Goal: Task Accomplishment & Management: Manage account settings

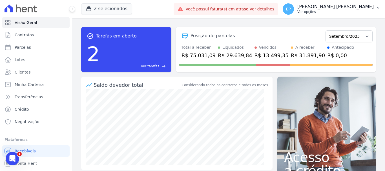
click at [358, 12] on p "Ver opções" at bounding box center [335, 12] width 76 height 5
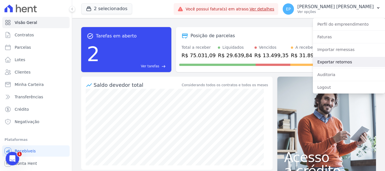
click at [325, 63] on link "Exportar retornos" at bounding box center [349, 62] width 72 height 10
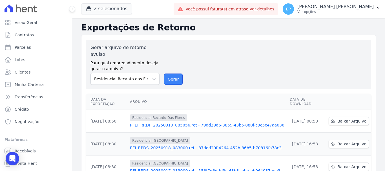
click at [174, 74] on button "Gerar" at bounding box center [173, 79] width 19 height 11
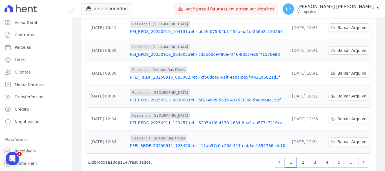
scroll to position [185, 0]
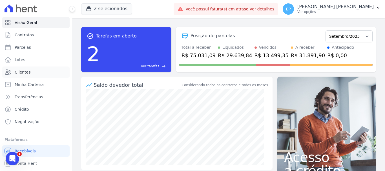
click at [24, 73] on span "Clientes" at bounding box center [23, 72] width 16 height 6
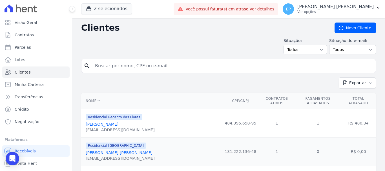
click at [108, 65] on input "search" at bounding box center [233, 65] width 282 height 11
type input "taina"
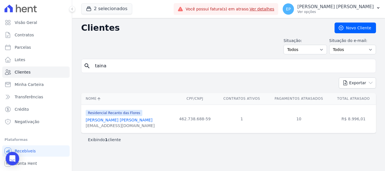
click at [101, 122] on link "Taina Mendes Sena" at bounding box center [119, 120] width 67 height 5
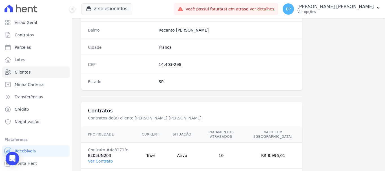
scroll to position [356, 0]
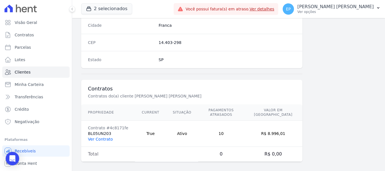
click at [99, 137] on link "Ver Contrato" at bounding box center [100, 139] width 25 height 5
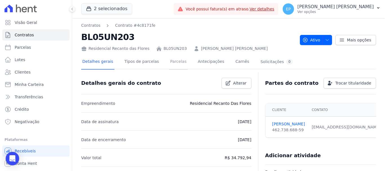
click at [173, 63] on link "Parcelas" at bounding box center [178, 62] width 19 height 15
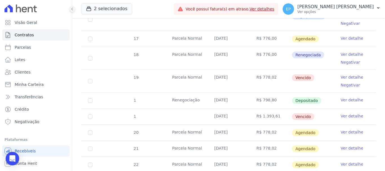
scroll to position [226, 0]
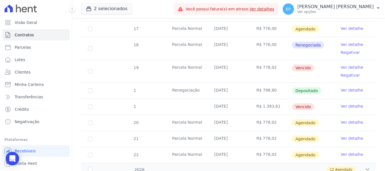
click at [347, 65] on link "Ver detalhe" at bounding box center [352, 68] width 23 height 6
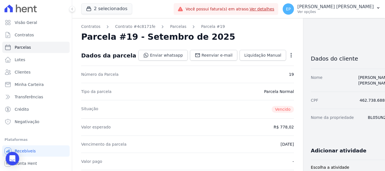
click at [288, 56] on icon "button" at bounding box center [291, 55] width 6 height 6
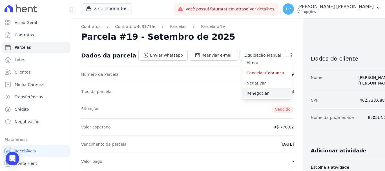
click at [242, 93] on link "Renegociar" at bounding box center [267, 93] width 50 height 10
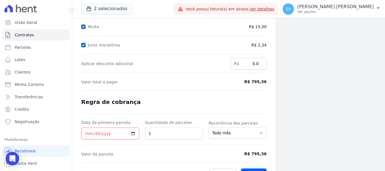
scroll to position [111, 0]
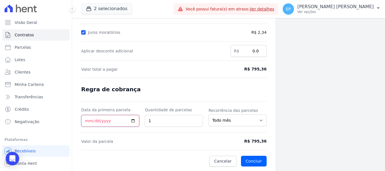
click at [86, 120] on input "Data da primeira parcela" at bounding box center [110, 121] width 58 height 12
type input "2025-09-19"
click at [250, 164] on button "Concluir" at bounding box center [254, 161] width 26 height 11
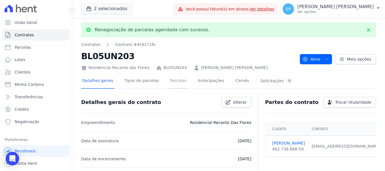
click at [170, 83] on link "Parcelas" at bounding box center [178, 81] width 19 height 15
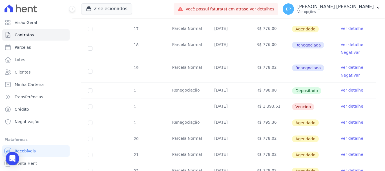
scroll to position [254, 0]
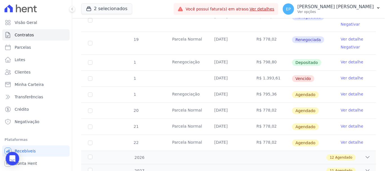
click at [347, 91] on link "Ver detalhe" at bounding box center [352, 94] width 23 height 6
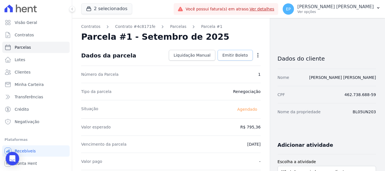
click at [227, 55] on span "Emitir Boleto" at bounding box center [235, 55] width 26 height 6
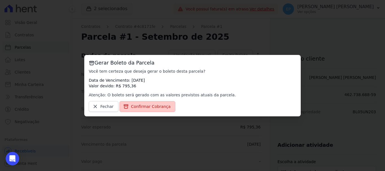
click at [154, 106] on span "Confirmar Cobrança" at bounding box center [151, 107] width 40 height 6
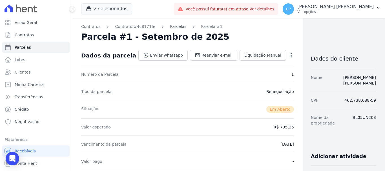
click at [171, 27] on link "Parcelas" at bounding box center [178, 27] width 16 height 6
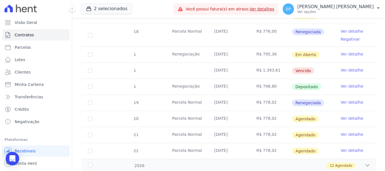
scroll to position [226, 0]
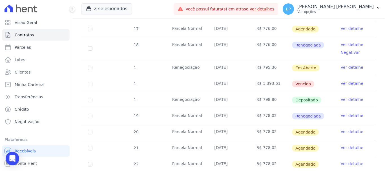
click at [345, 65] on link "Ver detalhe" at bounding box center [352, 68] width 23 height 6
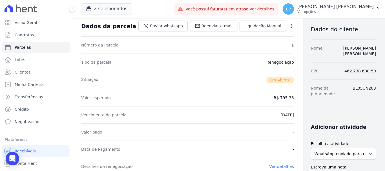
scroll to position [113, 0]
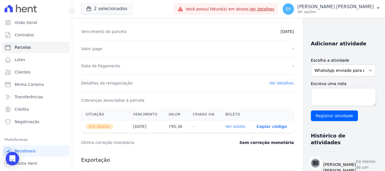
click at [257, 127] on p "Copiar código" at bounding box center [272, 126] width 30 height 5
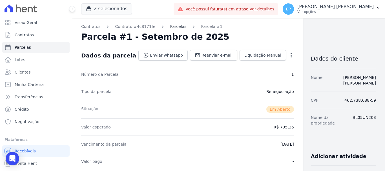
click at [170, 28] on link "Parcelas" at bounding box center [178, 27] width 16 height 6
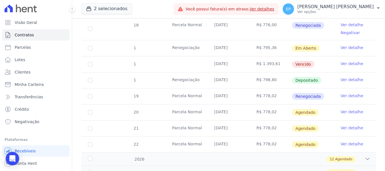
scroll to position [254, 0]
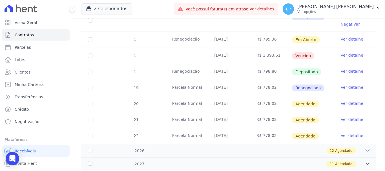
click at [343, 52] on link "Ver detalhe" at bounding box center [352, 55] width 23 height 6
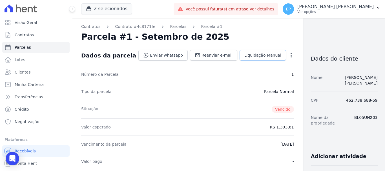
click at [244, 55] on span "Liquidação Manual" at bounding box center [262, 55] width 37 height 6
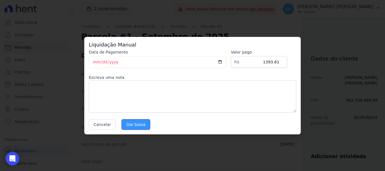
click at [127, 126] on input "Dar baixa" at bounding box center [136, 124] width 29 height 11
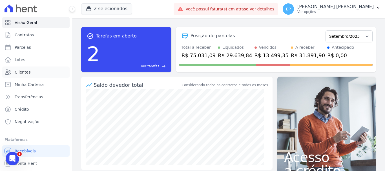
click at [20, 73] on span "Clientes" at bounding box center [23, 72] width 16 height 6
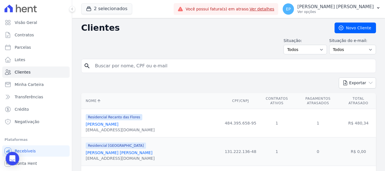
click at [100, 66] on input "search" at bounding box center [233, 65] width 282 height 11
type input "ana ce"
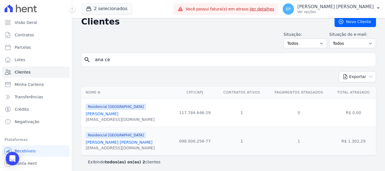
scroll to position [8, 0]
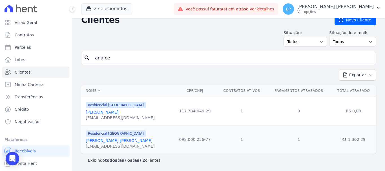
click at [120, 141] on link "Ana Cecilia Silva Vieira" at bounding box center [119, 140] width 67 height 5
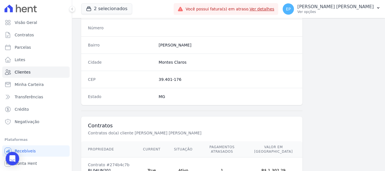
scroll to position [356, 0]
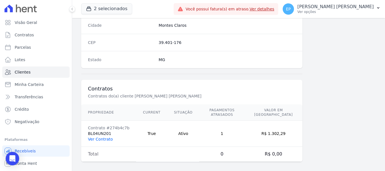
click at [99, 137] on link "Ver Contrato" at bounding box center [100, 139] width 25 height 5
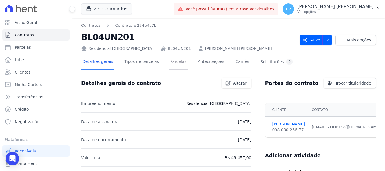
click at [169, 61] on link "Parcelas" at bounding box center [178, 62] width 19 height 15
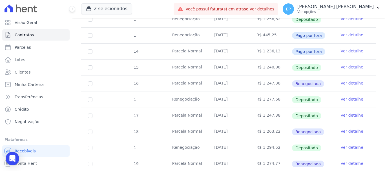
scroll to position [338, 0]
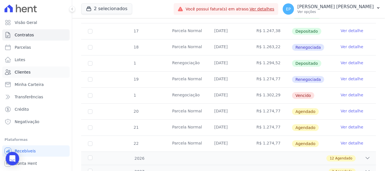
click at [21, 69] on link "Clientes" at bounding box center [35, 72] width 67 height 11
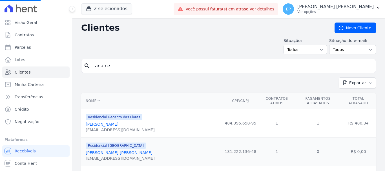
drag, startPoint x: 111, startPoint y: 65, endPoint x: 81, endPoint y: 66, distance: 29.3
click at [81, 66] on div "search ana ce" at bounding box center [228, 66] width 295 height 14
click at [107, 65] on input "search" at bounding box center [233, 65] width 282 height 11
type input "bre"
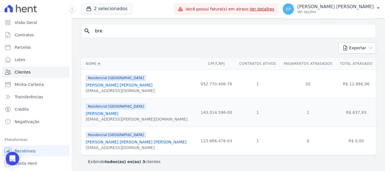
scroll to position [37, 0]
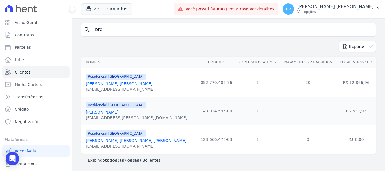
click at [117, 116] on div "bred.remedios@gmail.com" at bounding box center [137, 118] width 102 height 6
click at [117, 113] on link "Brendon Ferreira De Aquino" at bounding box center [102, 112] width 33 height 5
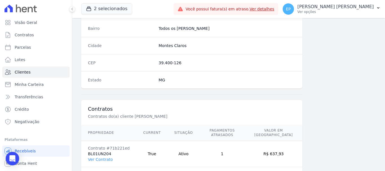
scroll to position [356, 0]
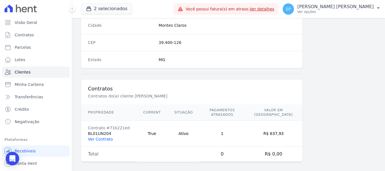
click at [100, 137] on link "Ver Contrato" at bounding box center [100, 139] width 25 height 5
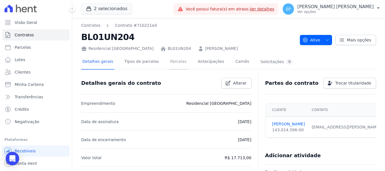
click at [169, 62] on link "Parcelas" at bounding box center [178, 62] width 19 height 15
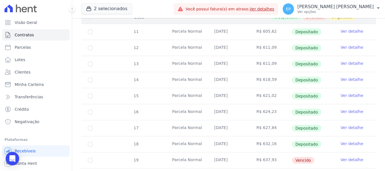
scroll to position [184, 0]
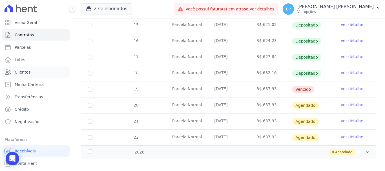
click at [29, 71] on link "Clientes" at bounding box center [35, 72] width 67 height 11
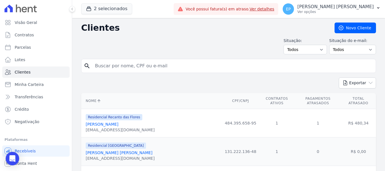
click at [114, 65] on input "search" at bounding box center [233, 65] width 282 height 11
type input "izabe"
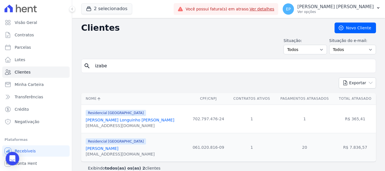
click at [116, 121] on link "Izabela Longuinho Campos" at bounding box center [130, 120] width 89 height 5
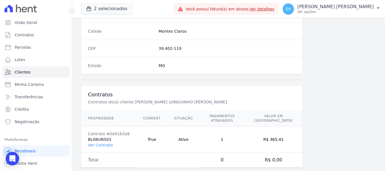
scroll to position [356, 0]
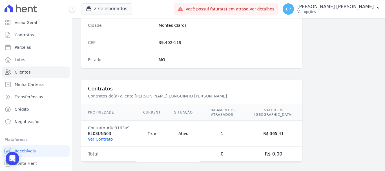
click at [98, 137] on link "Ver Contrato" at bounding box center [100, 139] width 25 height 5
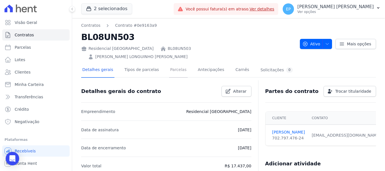
click at [171, 63] on link "Parcelas" at bounding box center [178, 70] width 19 height 15
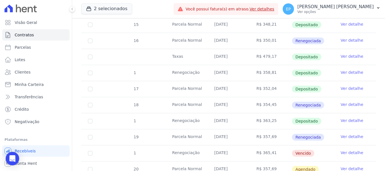
scroll to position [282, 0]
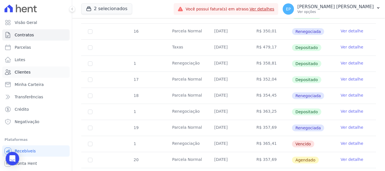
click at [24, 72] on span "Clientes" at bounding box center [23, 72] width 16 height 6
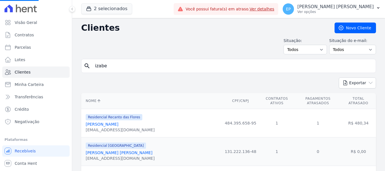
drag, startPoint x: 114, startPoint y: 64, endPoint x: 72, endPoint y: 64, distance: 42.9
click at [70, 64] on div "Visão Geral Contratos Parcelas Lotes Clientes Minha Carteira Transferências Cré…" at bounding box center [192, 85] width 385 height 171
drag, startPoint x: 120, startPoint y: 66, endPoint x: 124, endPoint y: 66, distance: 4.2
click at [122, 66] on input "search" at bounding box center [233, 65] width 282 height 11
type input "rena"
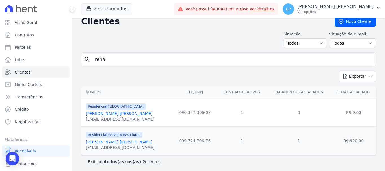
scroll to position [8, 0]
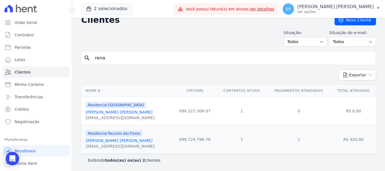
click at [131, 113] on link "Renata Borborema Mauricio" at bounding box center [119, 112] width 67 height 5
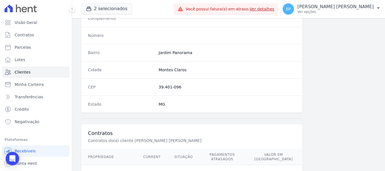
scroll to position [356, 0]
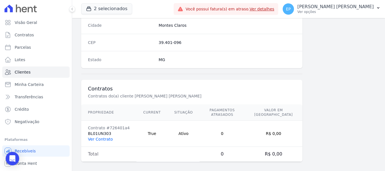
click at [98, 137] on link "Ver Contrato" at bounding box center [100, 139] width 25 height 5
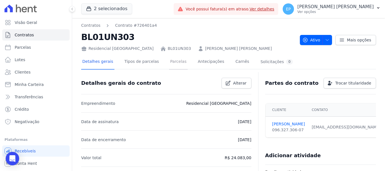
click at [169, 62] on link "Parcelas" at bounding box center [178, 62] width 19 height 15
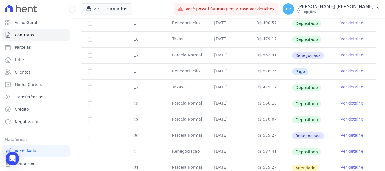
scroll to position [310, 0]
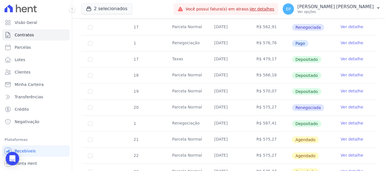
click at [347, 120] on link "Ver detalhe" at bounding box center [352, 123] width 23 height 6
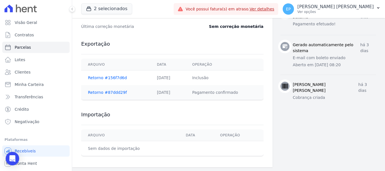
scroll to position [286, 0]
